Goal: Task Accomplishment & Management: Manage account settings

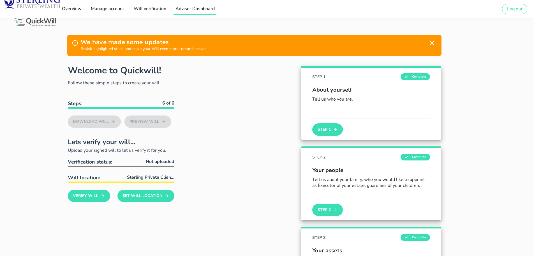
drag, startPoint x: 205, startPoint y: 12, endPoint x: 208, endPoint y: 14, distance: 3.8
click at [205, 12] on link "Advisor Dashboard" at bounding box center [195, 8] width 43 height 11
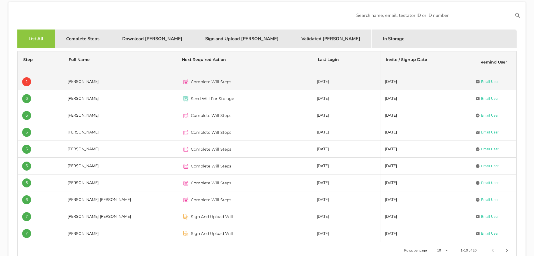
scroll to position [168, 0]
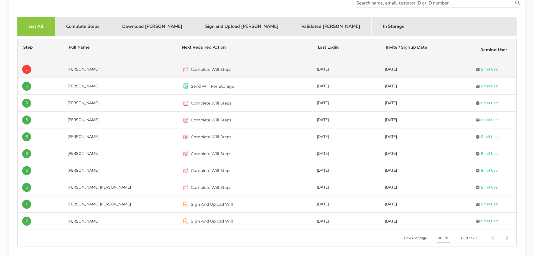
click at [393, 74] on td "[DATE]" at bounding box center [426, 69] width 91 height 17
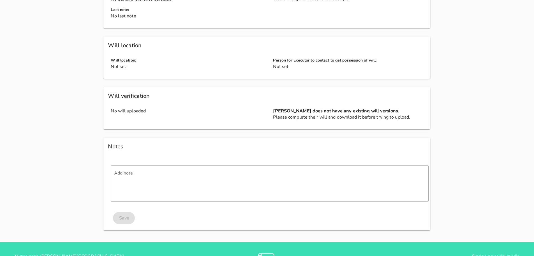
scroll to position [524, 0]
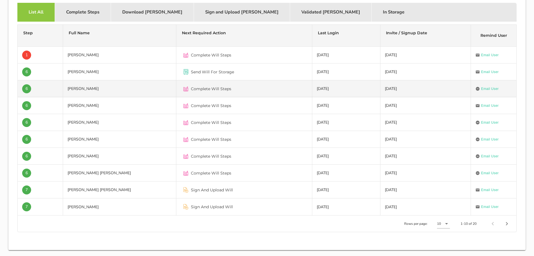
scroll to position [196, 0]
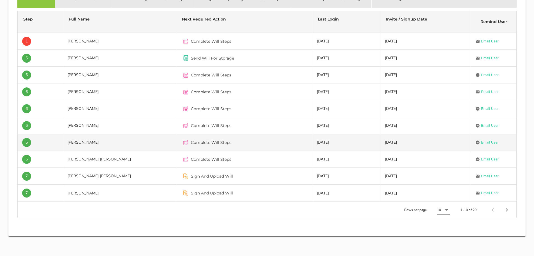
click at [254, 140] on div "Complete Will Steps" at bounding box center [244, 141] width 127 height 13
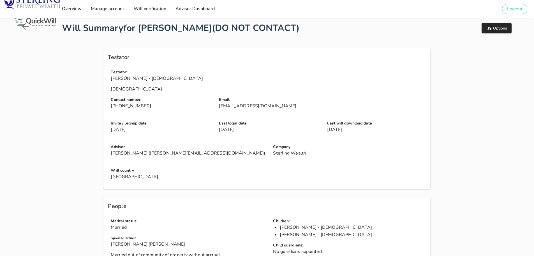
click at [24, 26] on img at bounding box center [34, 22] width 43 height 10
click at [26, 27] on icon at bounding box center [25, 26] width 10 height 10
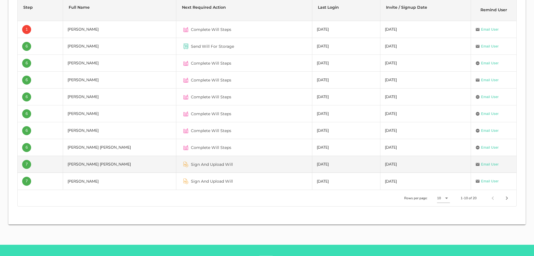
scroll to position [224, 0]
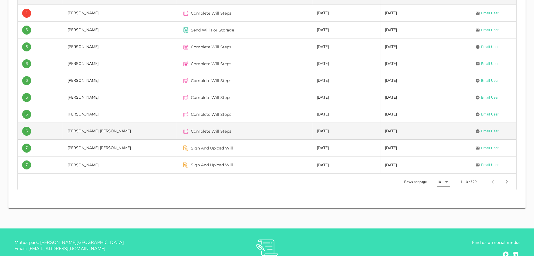
click at [271, 135] on div "Complete Will Steps" at bounding box center [244, 130] width 127 height 13
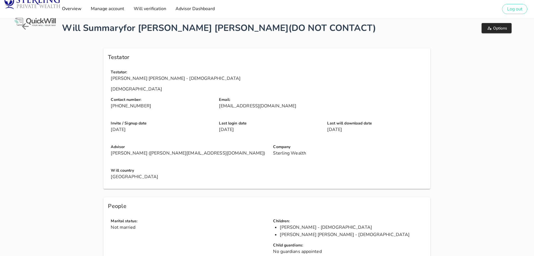
click at [28, 26] on img at bounding box center [34, 22] width 43 height 10
click at [24, 24] on img at bounding box center [34, 22] width 43 height 10
click at [23, 26] on img at bounding box center [34, 22] width 43 height 10
click at [23, 28] on icon at bounding box center [25, 26] width 10 height 10
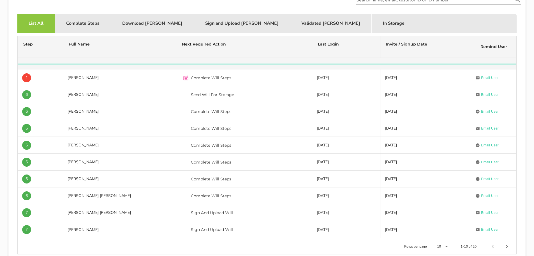
scroll to position [196, 0]
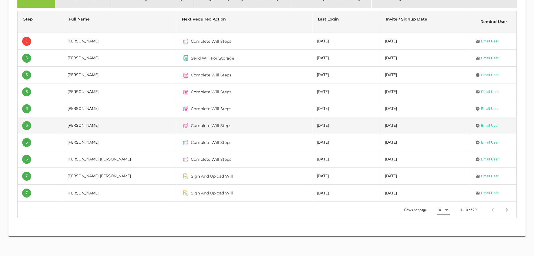
click at [219, 125] on span "Complete Will Steps" at bounding box center [211, 126] width 40 height 6
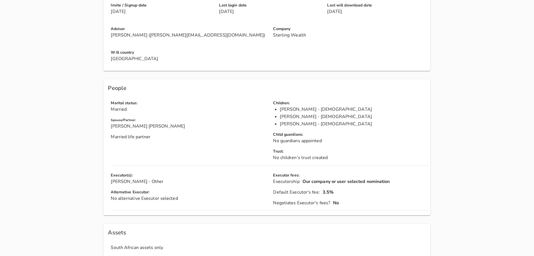
scroll to position [112, 0]
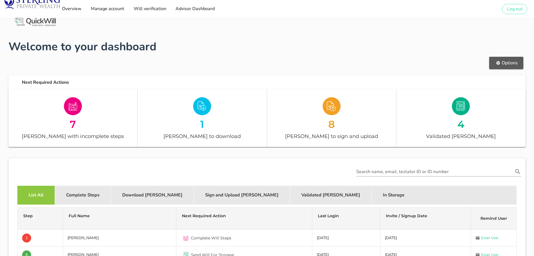
click at [511, 68] on button "Options" at bounding box center [506, 63] width 34 height 12
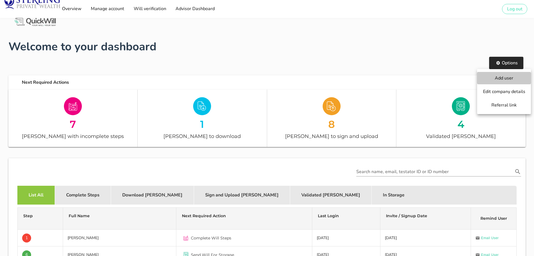
click at [512, 77] on span "Add user" at bounding box center [504, 78] width 43 height 6
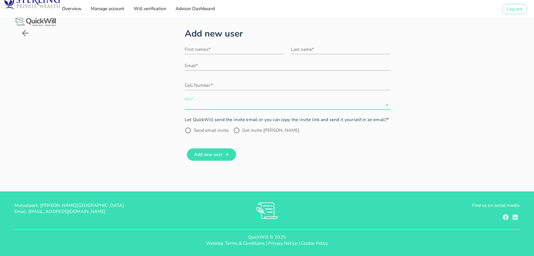
click at [376, 104] on input "Role*" at bounding box center [284, 104] width 198 height 9
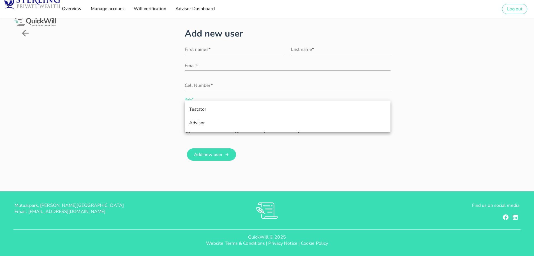
click at [360, 113] on div "Testator" at bounding box center [287, 109] width 197 height 12
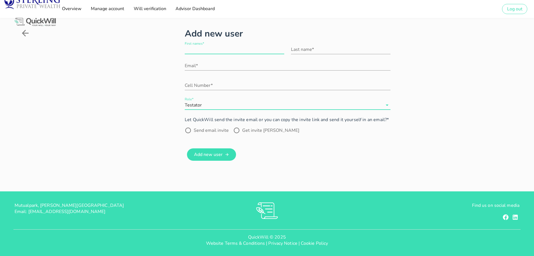
click at [203, 53] on input "First names*" at bounding box center [235, 49] width 100 height 9
click at [244, 53] on input "First names*" at bounding box center [235, 49] width 100 height 9
type input "Luzuko"
click at [306, 50] on input "Last name*" at bounding box center [341, 49] width 100 height 9
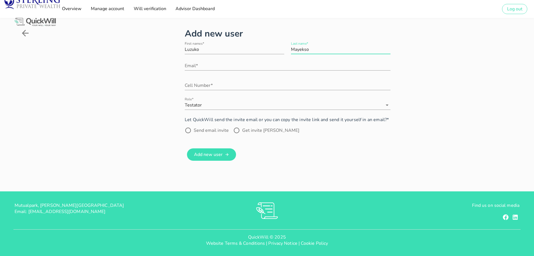
type input "Mayekso"
click at [27, 35] on icon at bounding box center [25, 33] width 10 height 10
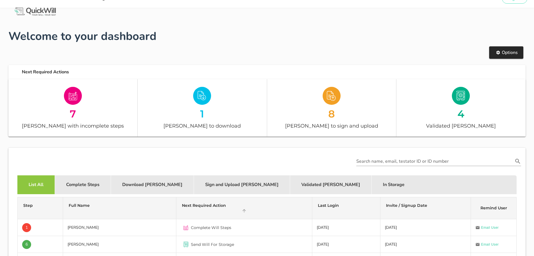
scroll to position [112, 0]
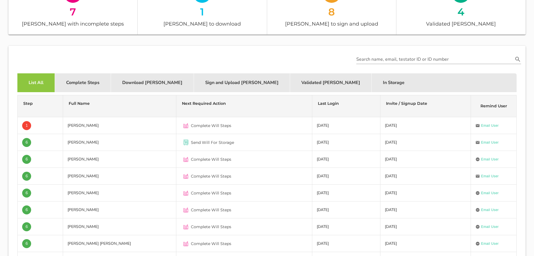
click at [397, 149] on td "[DATE]" at bounding box center [426, 142] width 91 height 17
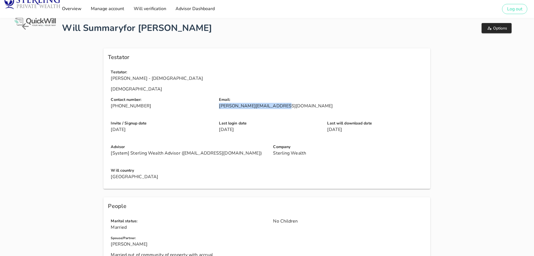
drag, startPoint x: 219, startPoint y: 105, endPoint x: 275, endPoint y: 107, distance: 56.7
click at [275, 107] on div "Email: [PERSON_NAME][EMAIL_ADDRESS][DOMAIN_NAME]" at bounding box center [324, 105] width 217 height 24
click at [506, 26] on span "Options" at bounding box center [496, 28] width 21 height 5
click at [493, 58] on span "Mark as do not contact" at bounding box center [502, 55] width 47 height 6
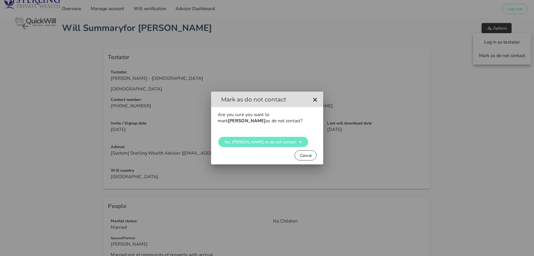
click at [243, 144] on span "Yes, [PERSON_NAME] as do not contact" at bounding box center [260, 141] width 72 height 5
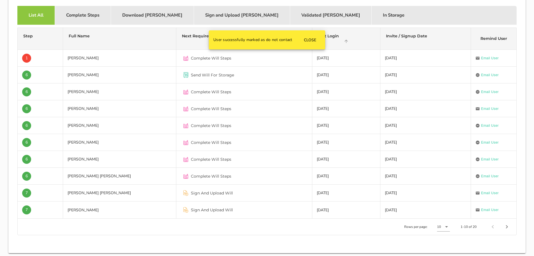
scroll to position [196, 0]
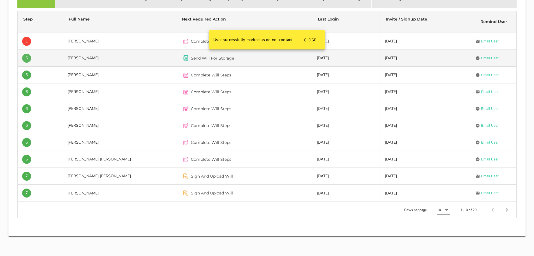
click at [23, 59] on span "6" at bounding box center [26, 58] width 9 height 9
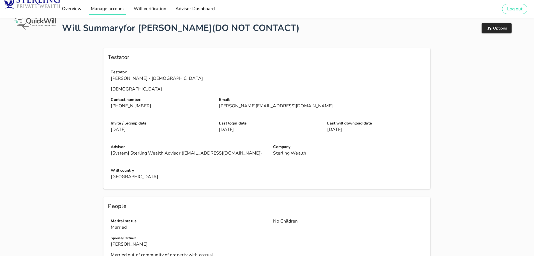
click at [100, 7] on span "Manage account" at bounding box center [108, 9] width 34 height 6
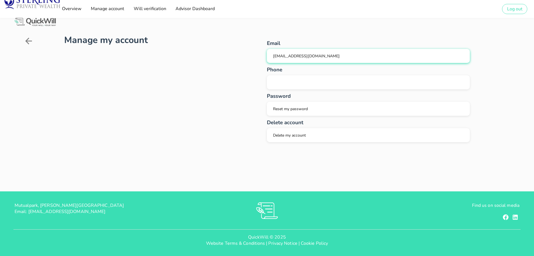
click at [326, 54] on div "[EMAIL_ADDRESS][DOMAIN_NAME]" at bounding box center [369, 55] width 194 height 5
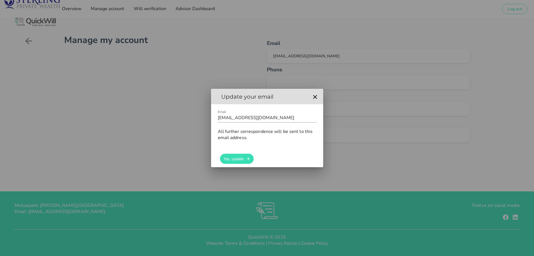
click at [232, 58] on div at bounding box center [267, 128] width 534 height 256
click at [314, 98] on icon "button" at bounding box center [315, 97] width 4 height 4
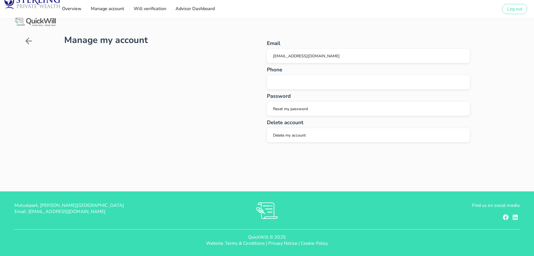
click at [27, 40] on icon at bounding box center [28, 41] width 7 height 7
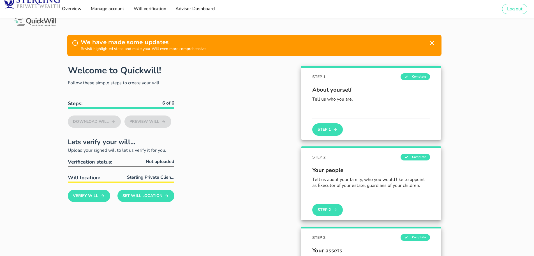
click at [169, 11] on div "Will verification" at bounding box center [150, 8] width 42 height 11
click at [182, 11] on span "Advisor Dashboard" at bounding box center [195, 9] width 40 height 6
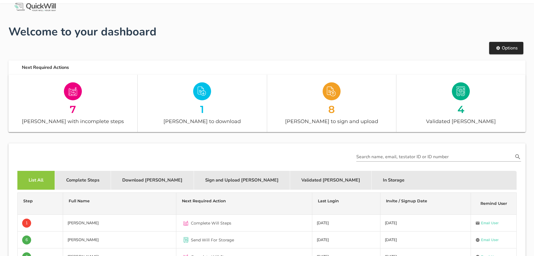
scroll to position [28, 0]
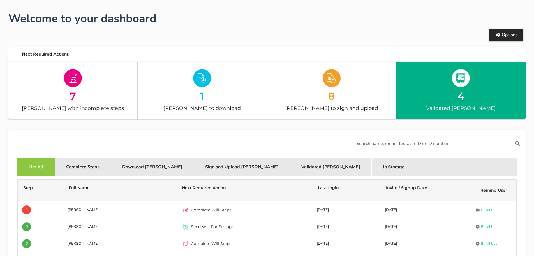
click at [466, 85] on div at bounding box center [461, 78] width 18 height 18
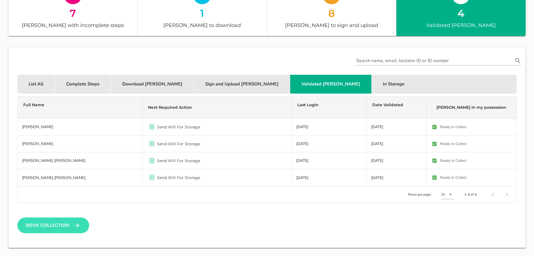
scroll to position [112, 0]
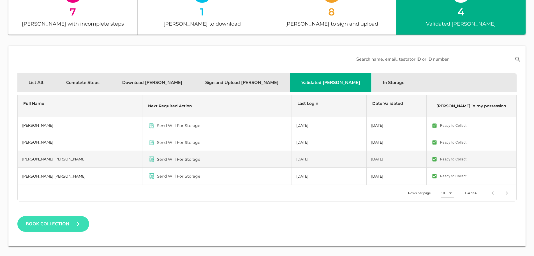
click at [62, 158] on td "[PERSON_NAME] [PERSON_NAME]" at bounding box center [80, 159] width 125 height 17
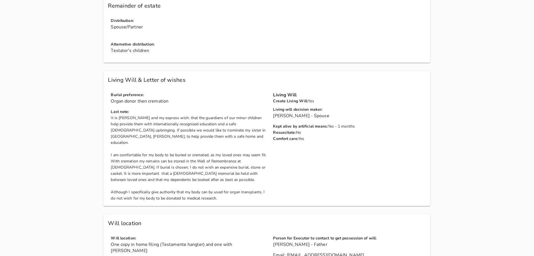
scroll to position [561, 0]
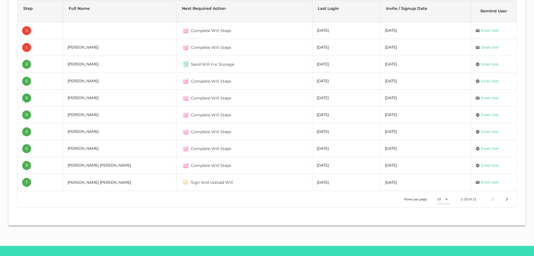
scroll to position [261, 0]
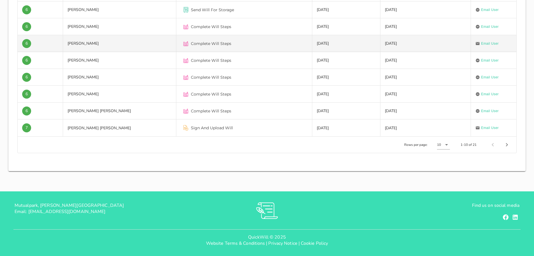
click at [94, 46] on td "[PERSON_NAME]" at bounding box center [119, 43] width 113 height 17
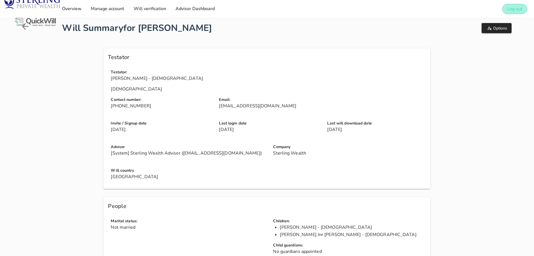
click at [512, 7] on span "Log out" at bounding box center [515, 9] width 16 height 6
